Goal: Find specific page/section: Find specific page/section

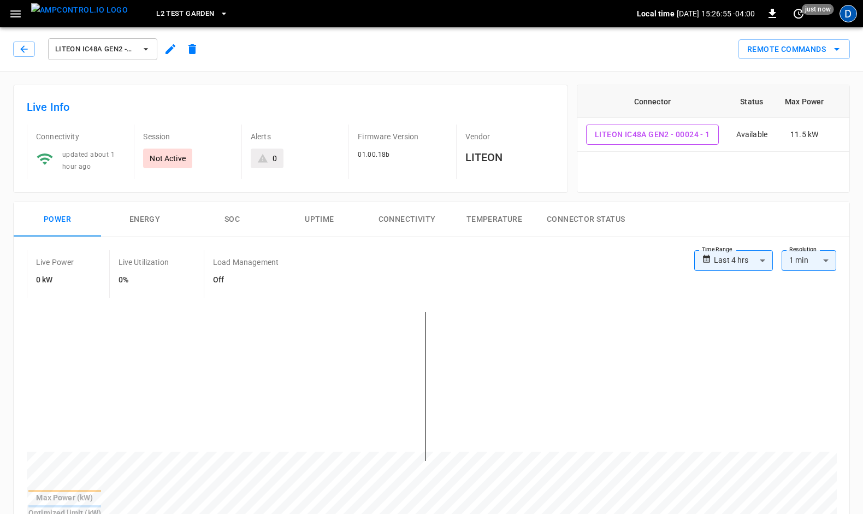
click at [843, 11] on div "D" at bounding box center [848, 13] width 17 height 17
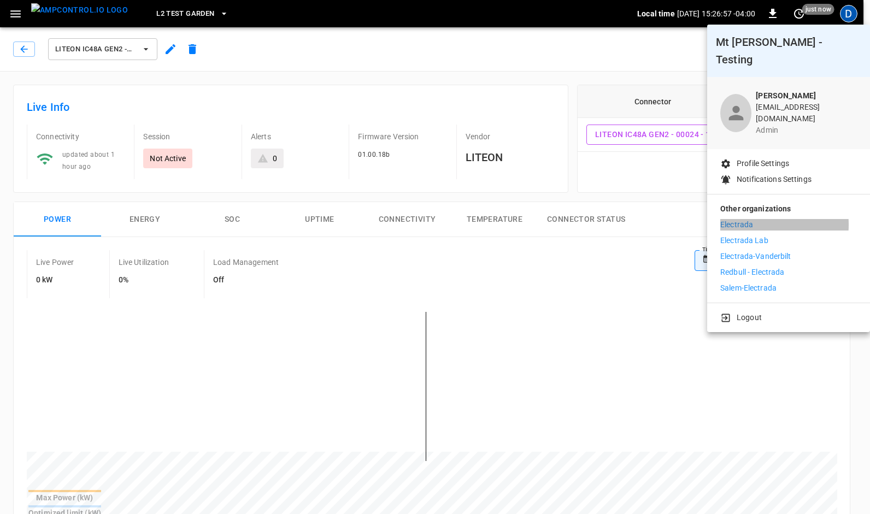
click at [742, 219] on p "Electrada" at bounding box center [736, 224] width 33 height 11
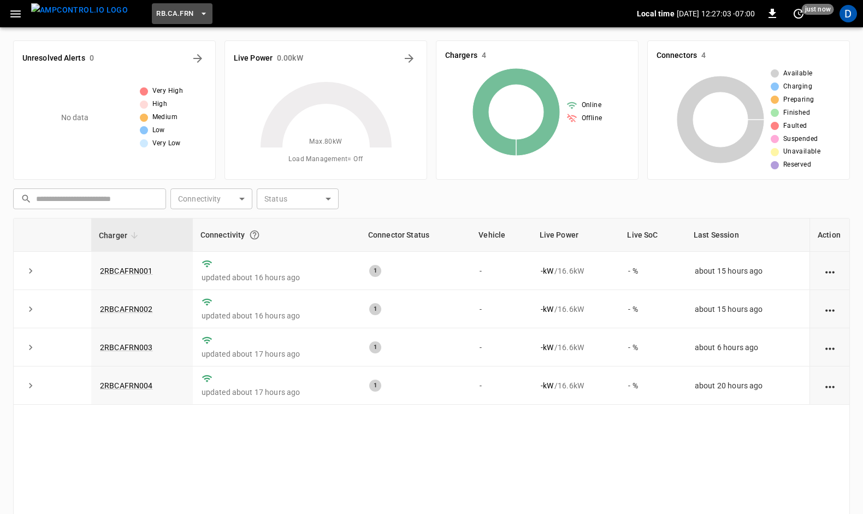
click at [198, 11] on icon "button" at bounding box center [203, 13] width 11 height 11
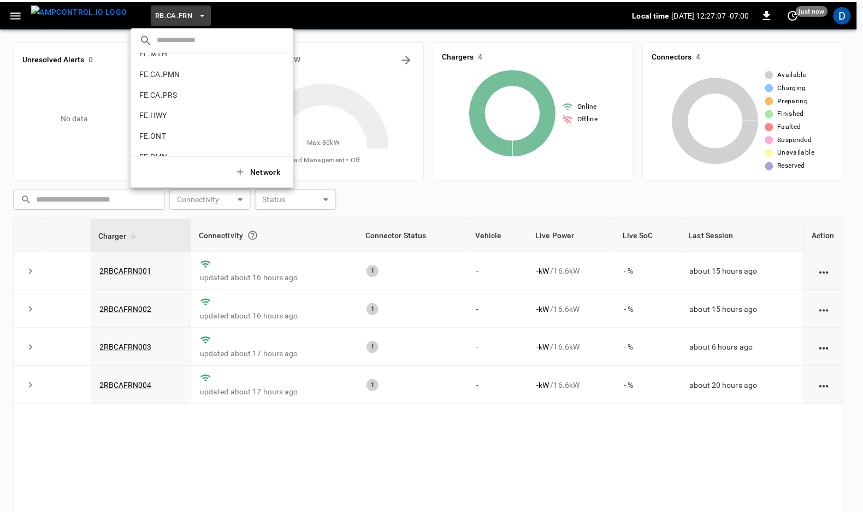
scroll to position [347, 0]
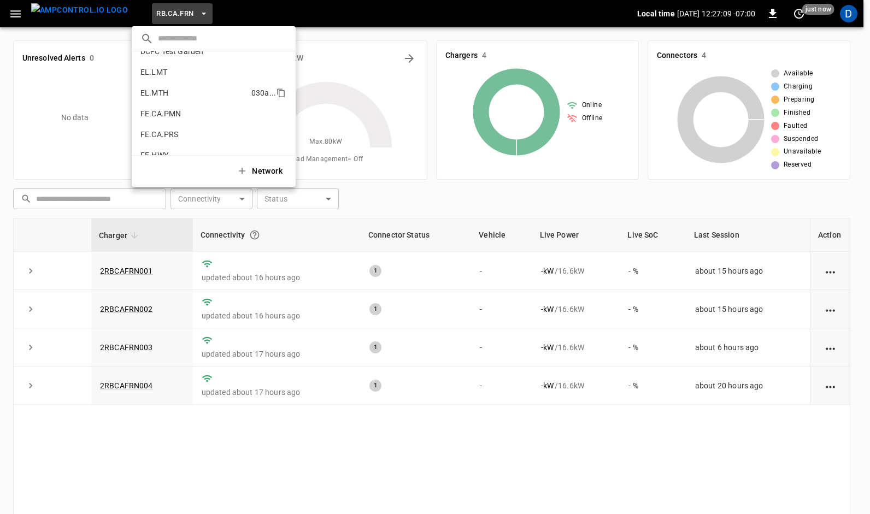
click at [157, 91] on p "EL.MTH" at bounding box center [193, 92] width 107 height 11
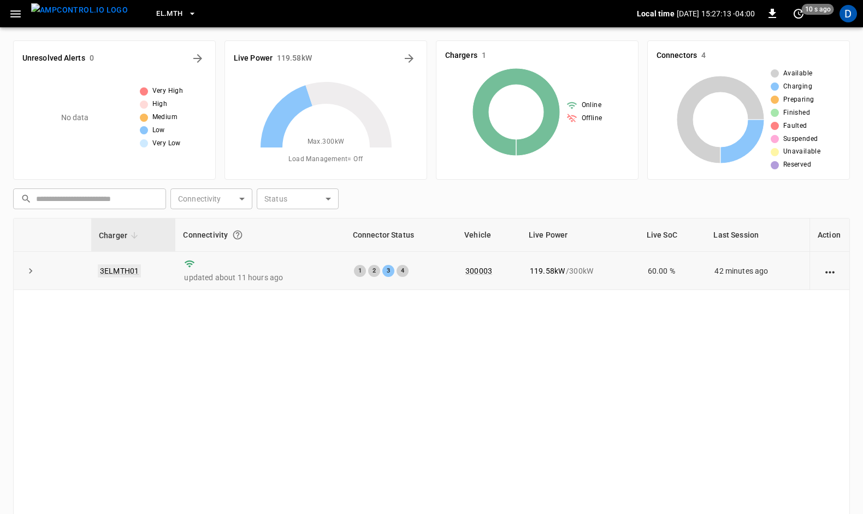
click at [117, 267] on link "3ELMTH01" at bounding box center [119, 270] width 43 height 13
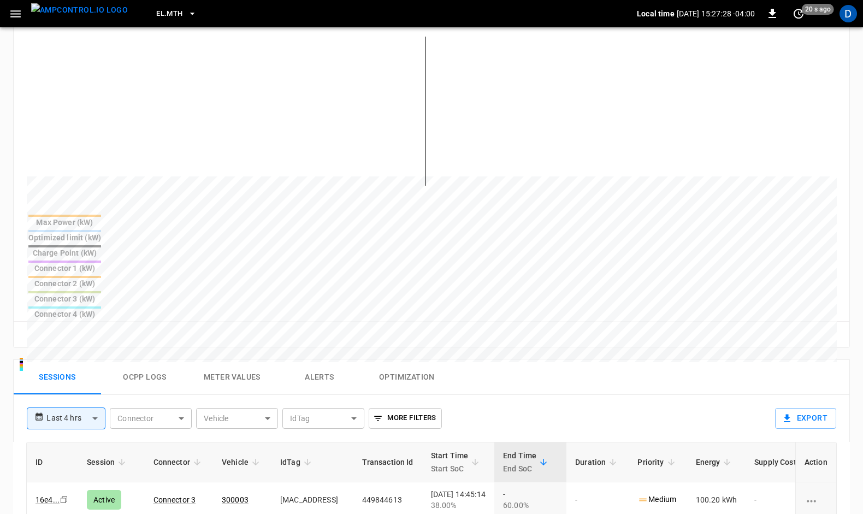
scroll to position [290, 0]
